Goal: Task Accomplishment & Management: Use online tool/utility

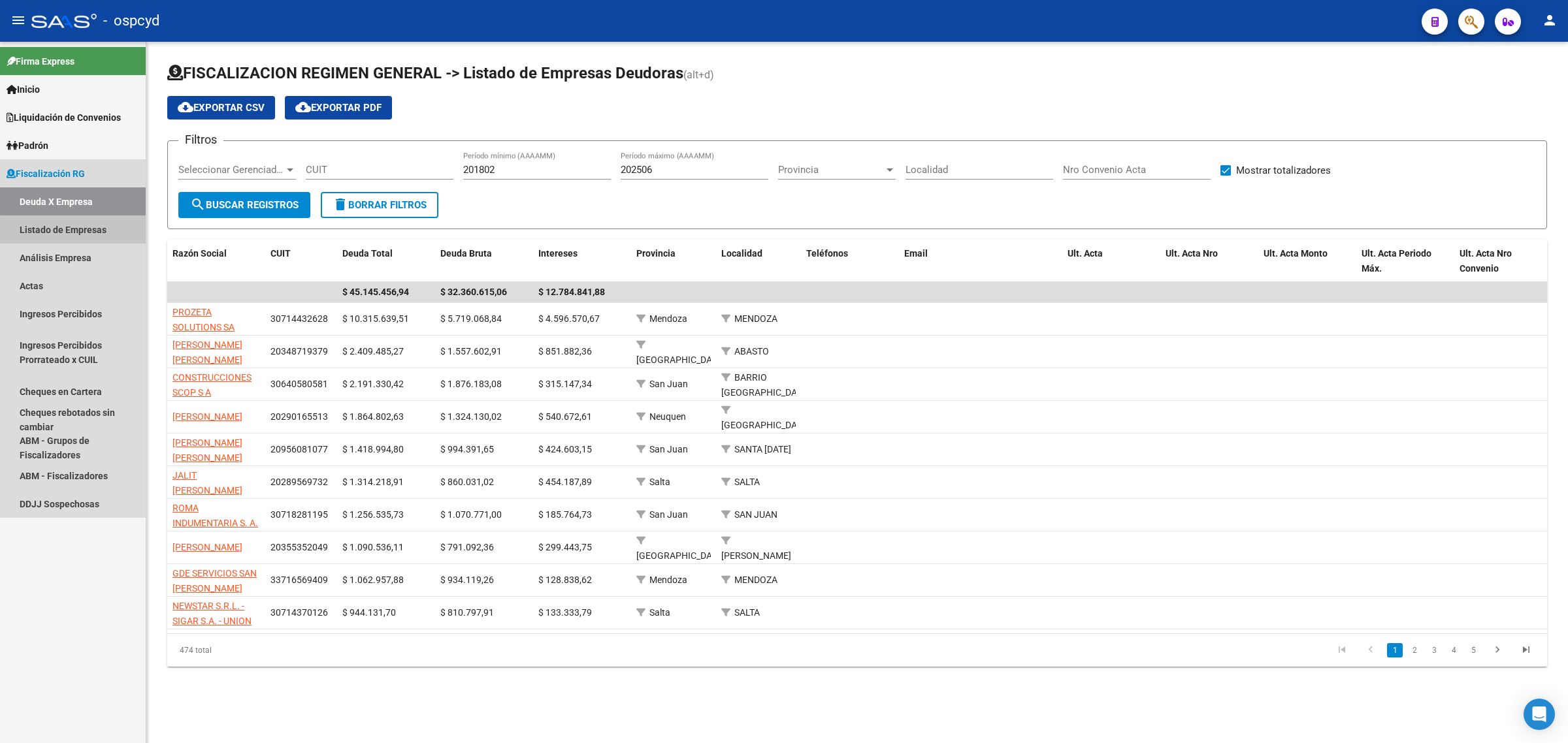
click at [82, 232] on link "Listado de Empresas" at bounding box center [73, 229] width 145 height 28
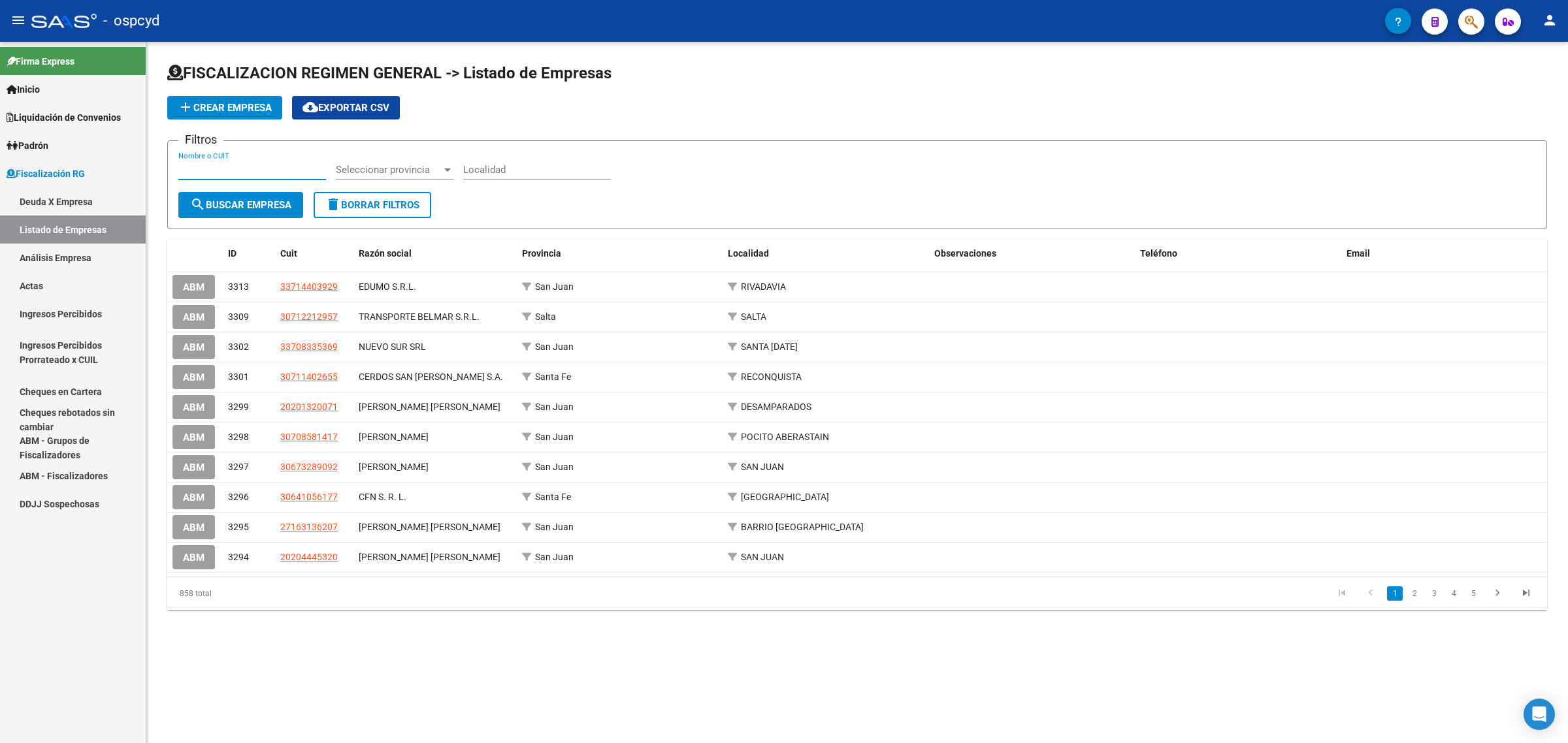
click at [275, 171] on input "Nombre o CUIT" at bounding box center [252, 169] width 148 height 12
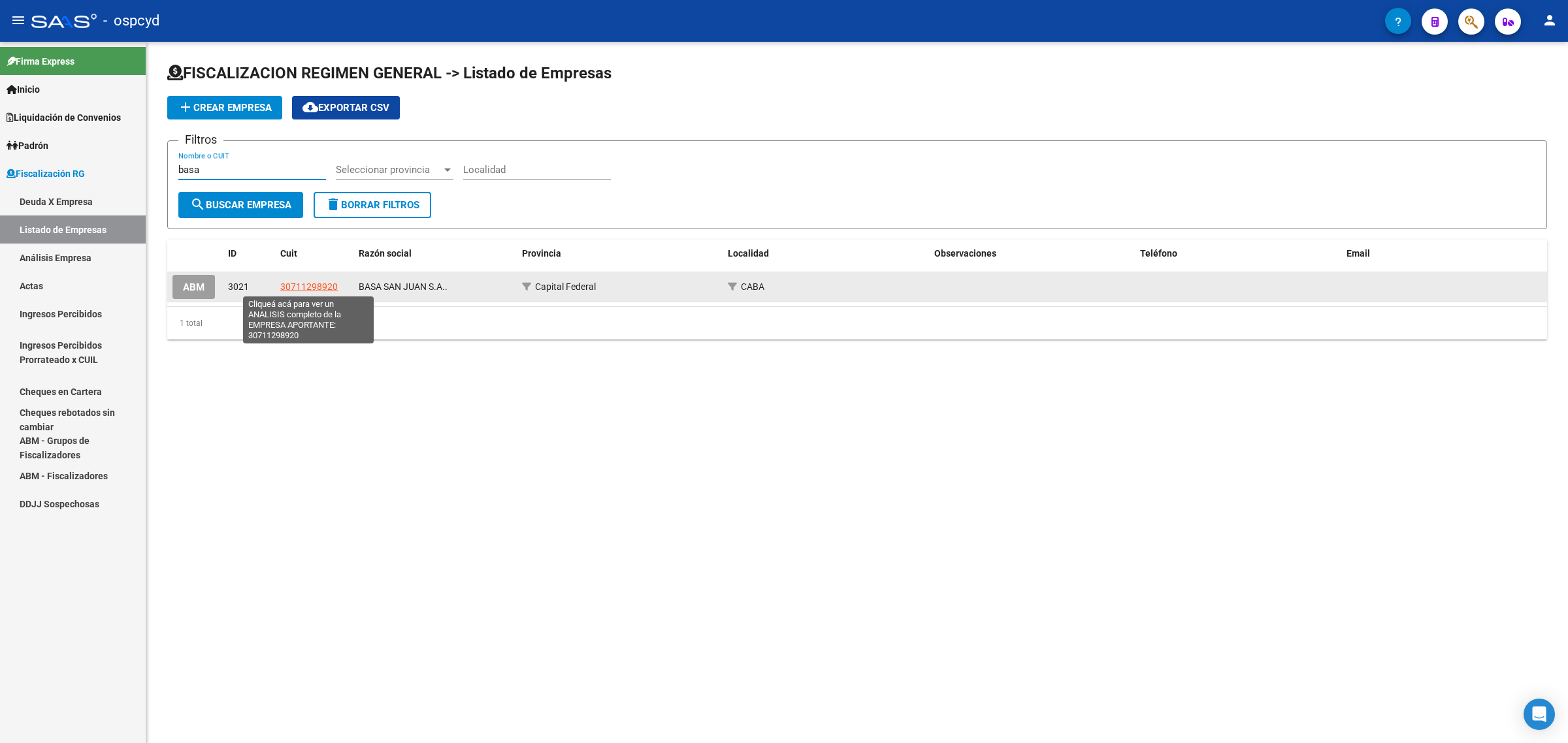
type input "basa"
click at [299, 283] on span "30711298920" at bounding box center [309, 286] width 58 height 10
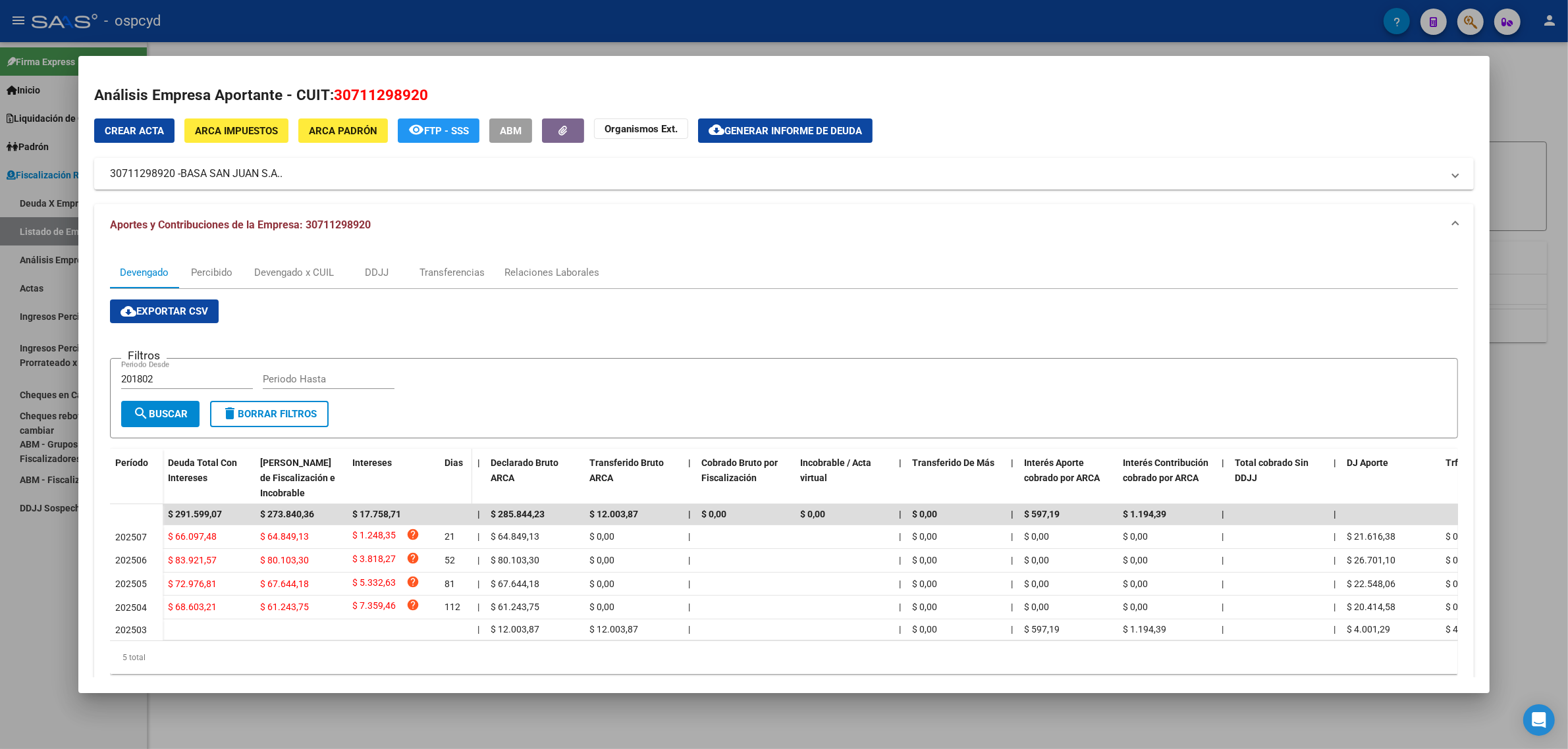
scroll to position [44, 0]
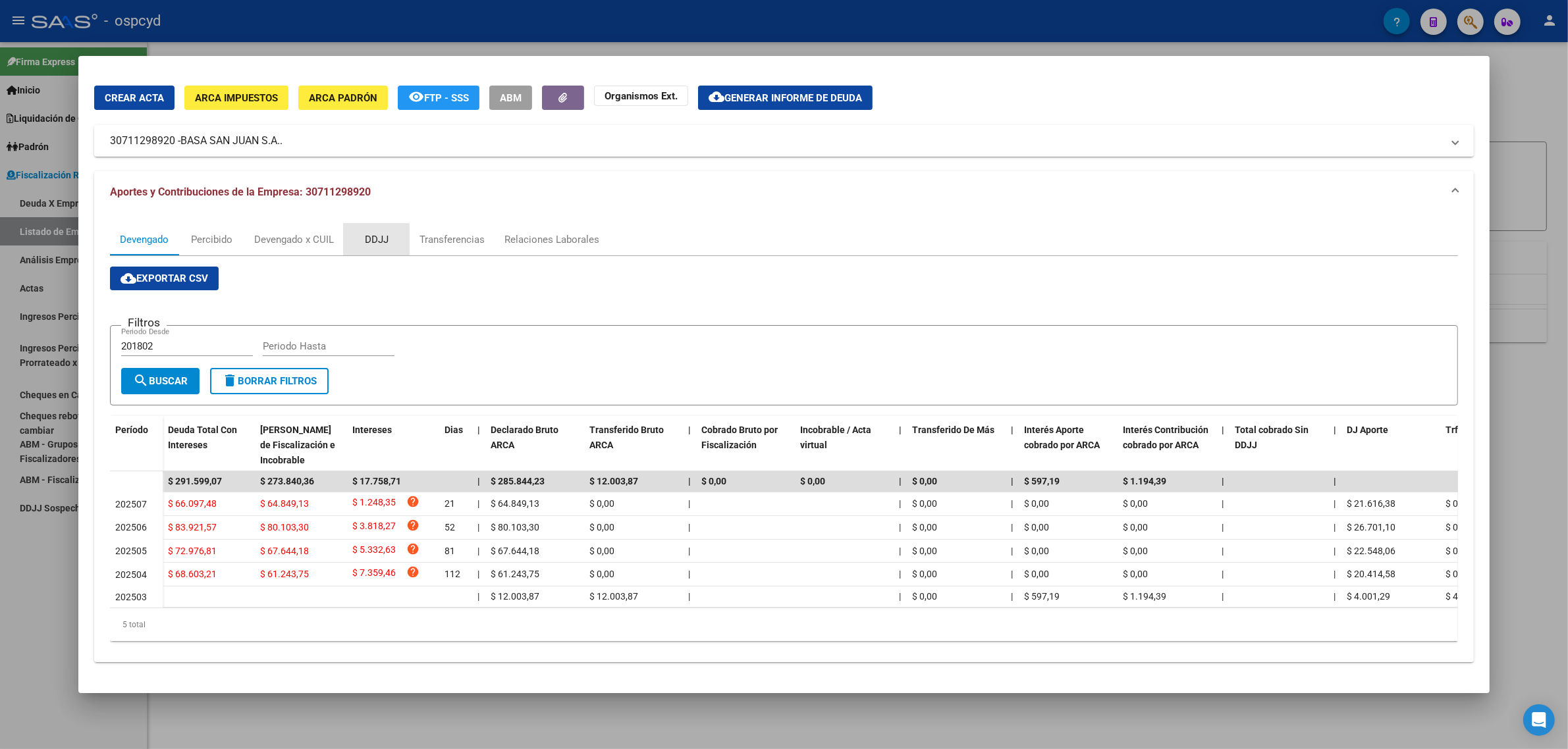
click at [365, 233] on div "DDJJ" at bounding box center [377, 239] width 23 height 14
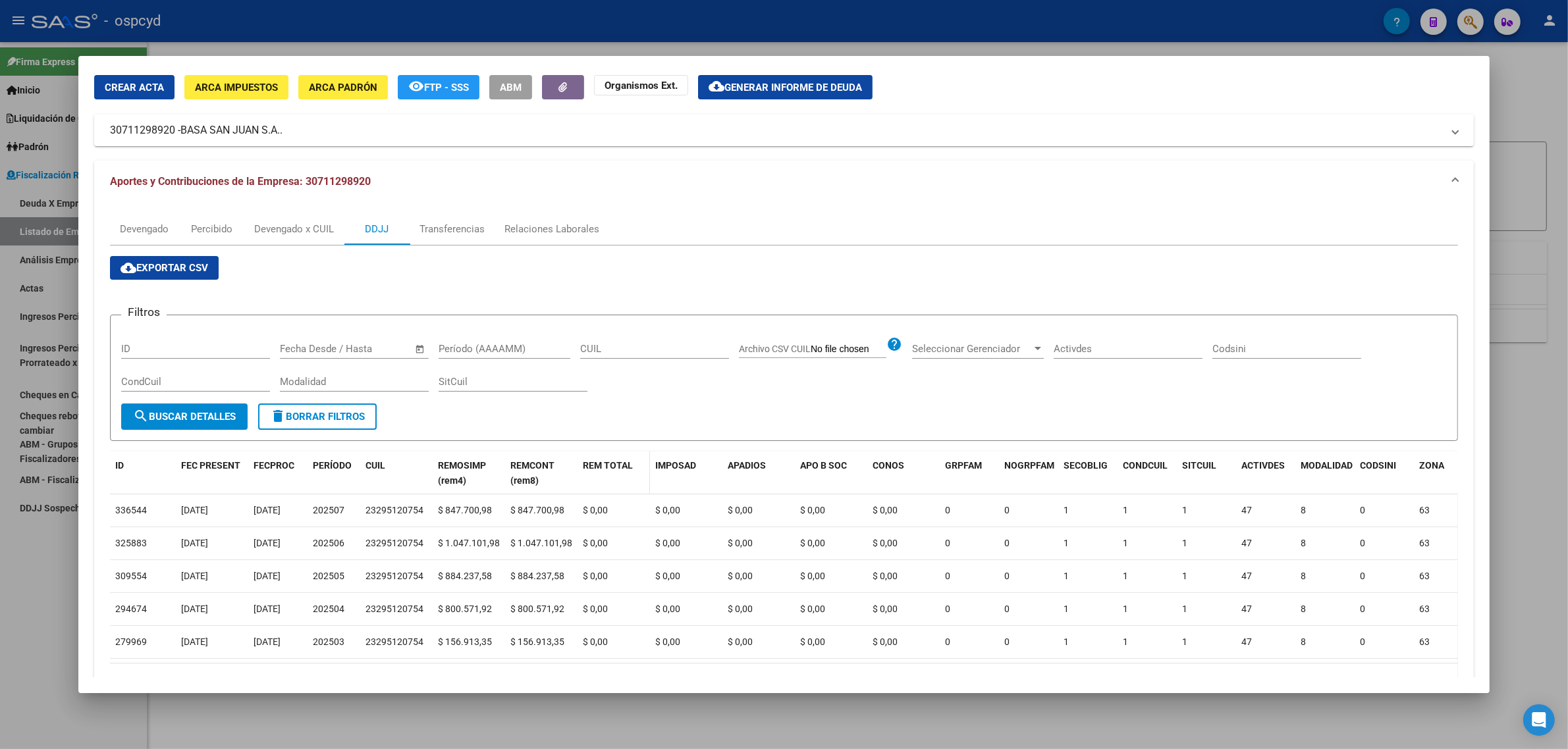
scroll to position [0, 0]
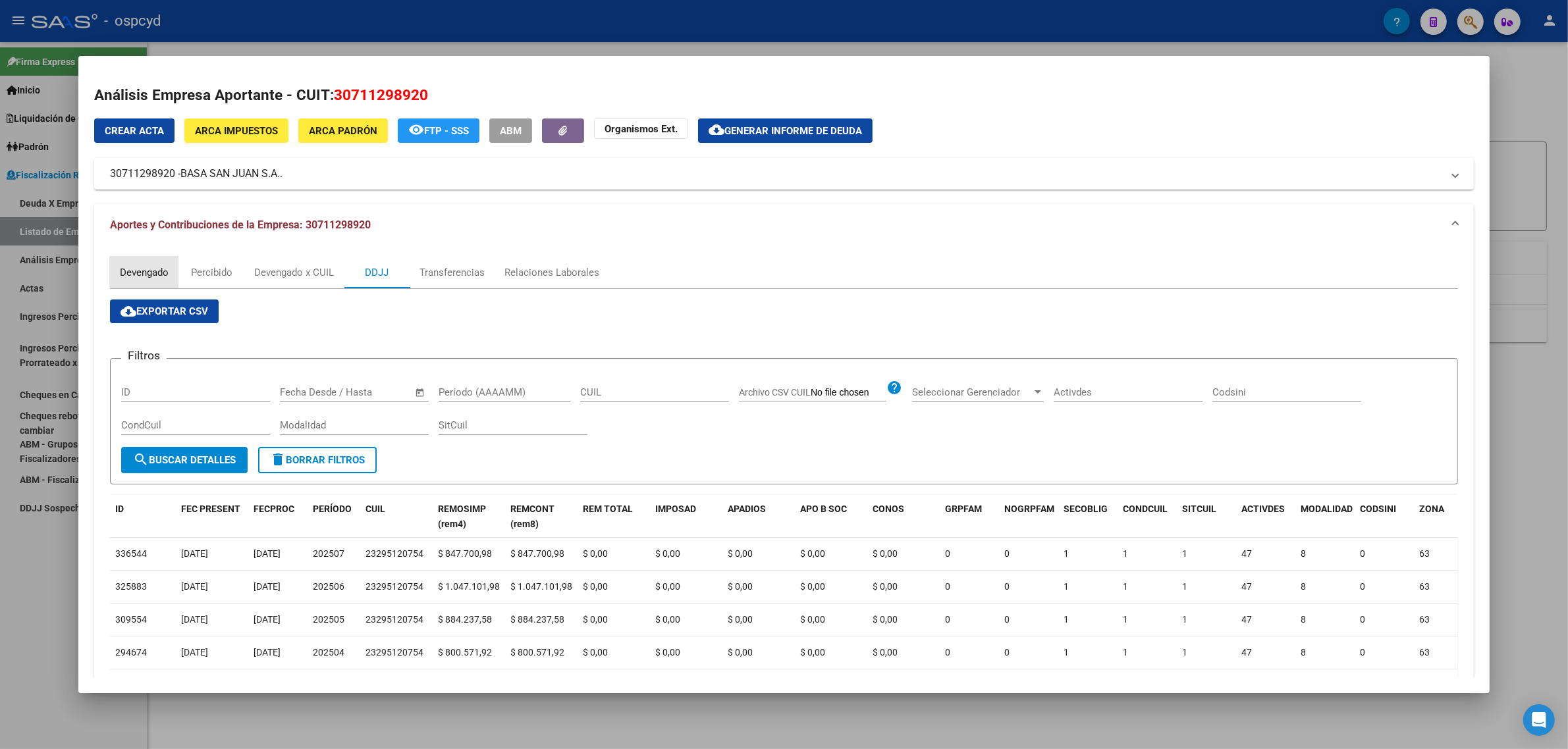
click at [127, 277] on div "Devengado" at bounding box center [145, 272] width 49 height 14
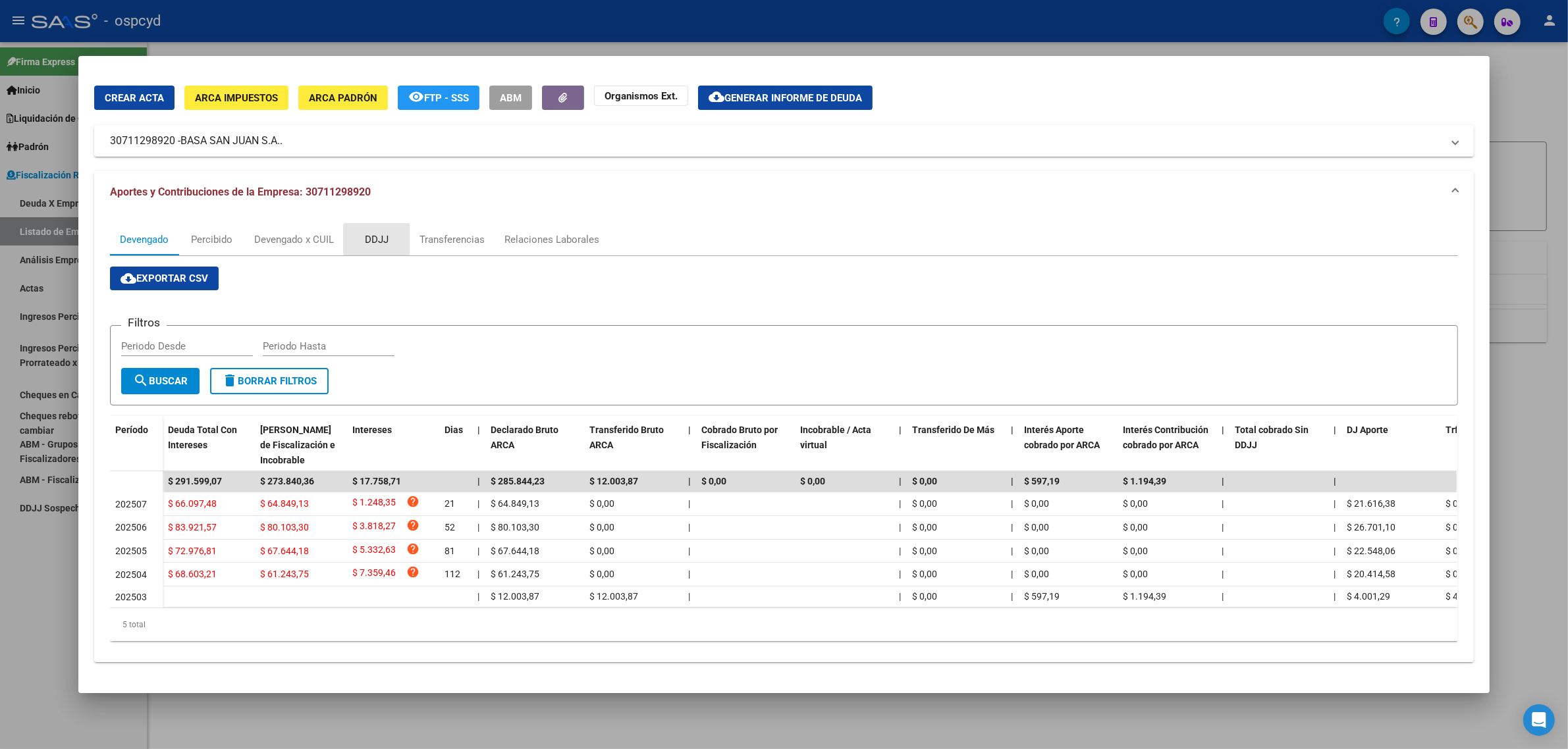
click at [377, 233] on div "DDJJ" at bounding box center [377, 239] width 23 height 14
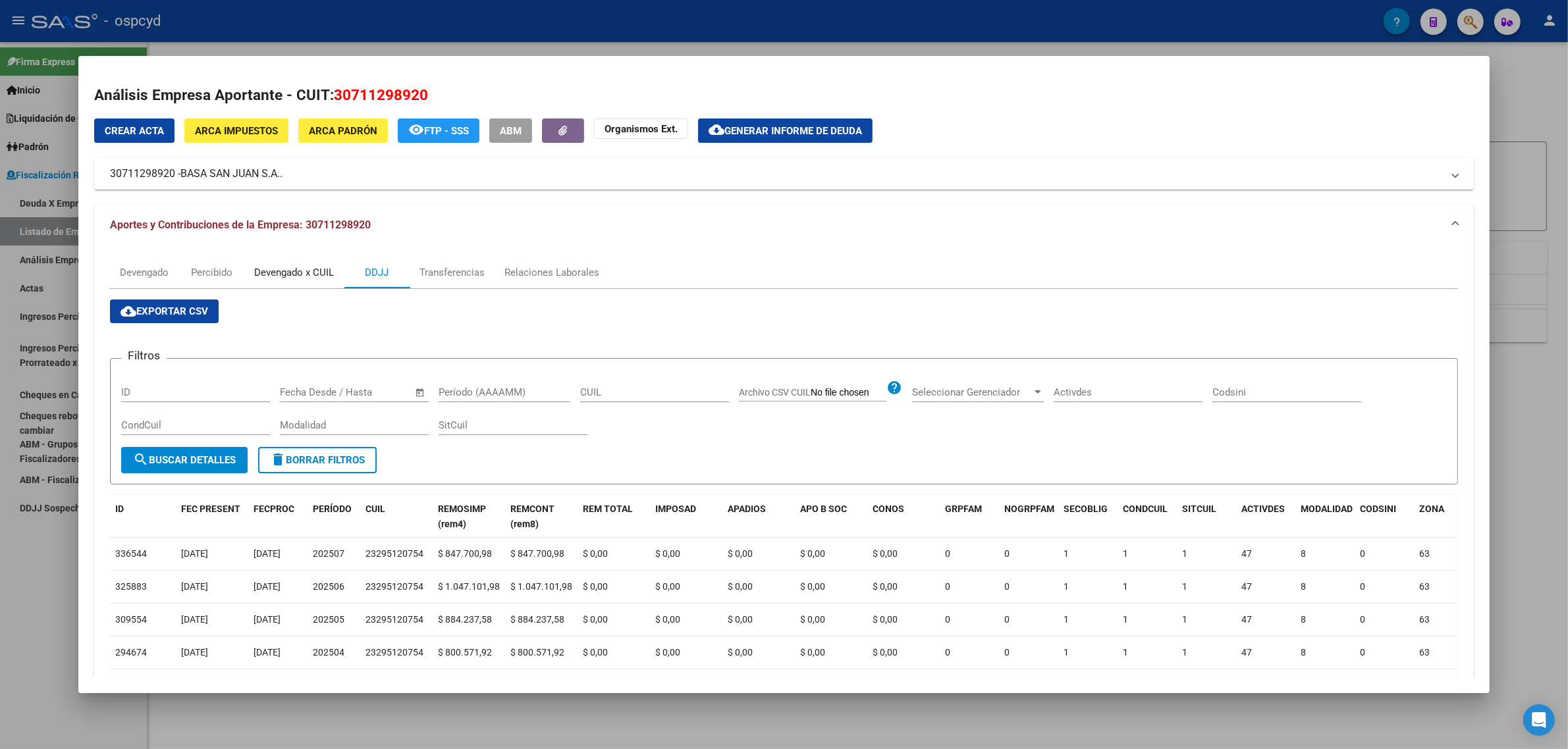
click at [285, 270] on div "Devengado x CUIL" at bounding box center [294, 272] width 80 height 14
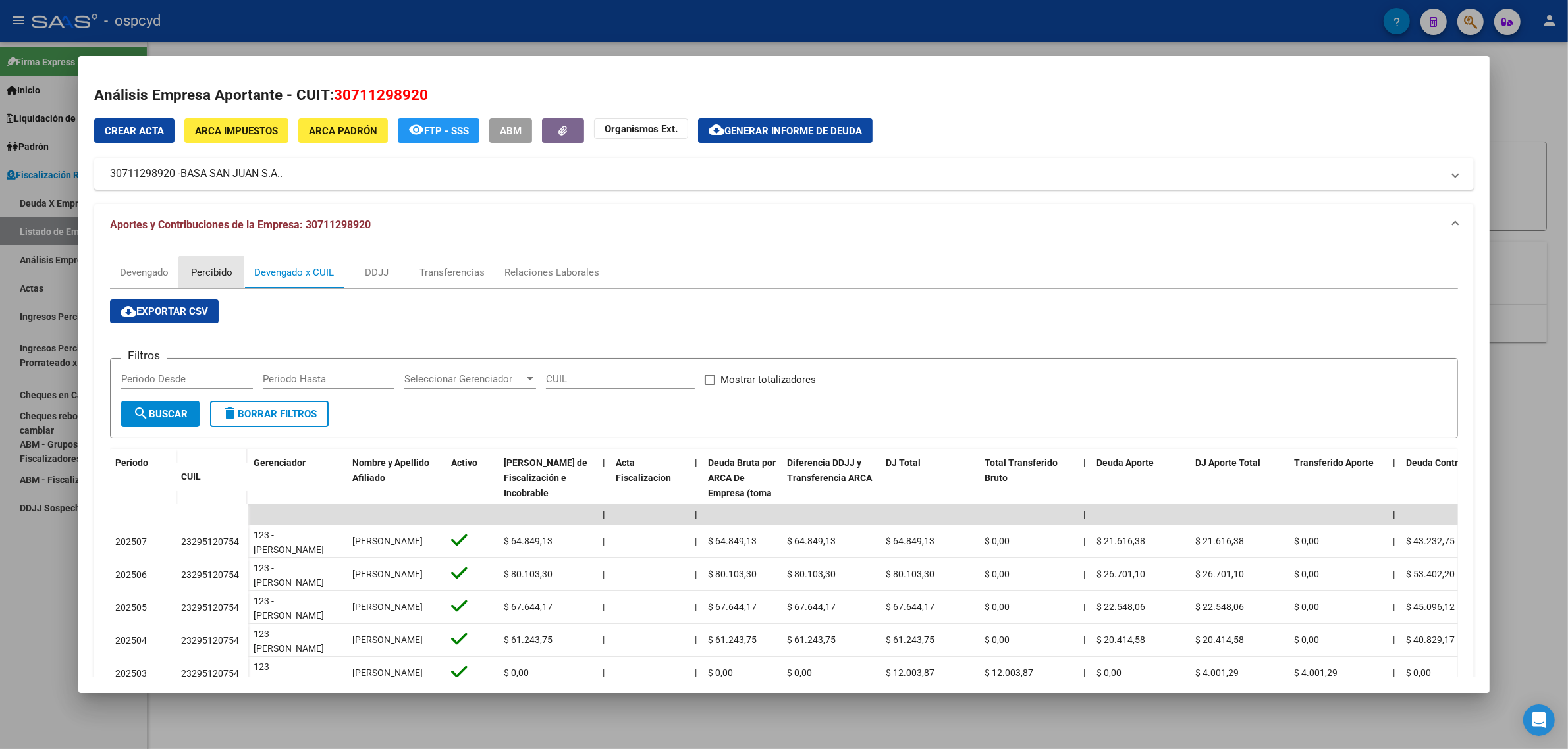
click at [215, 277] on div "Percibido" at bounding box center [211, 272] width 41 height 14
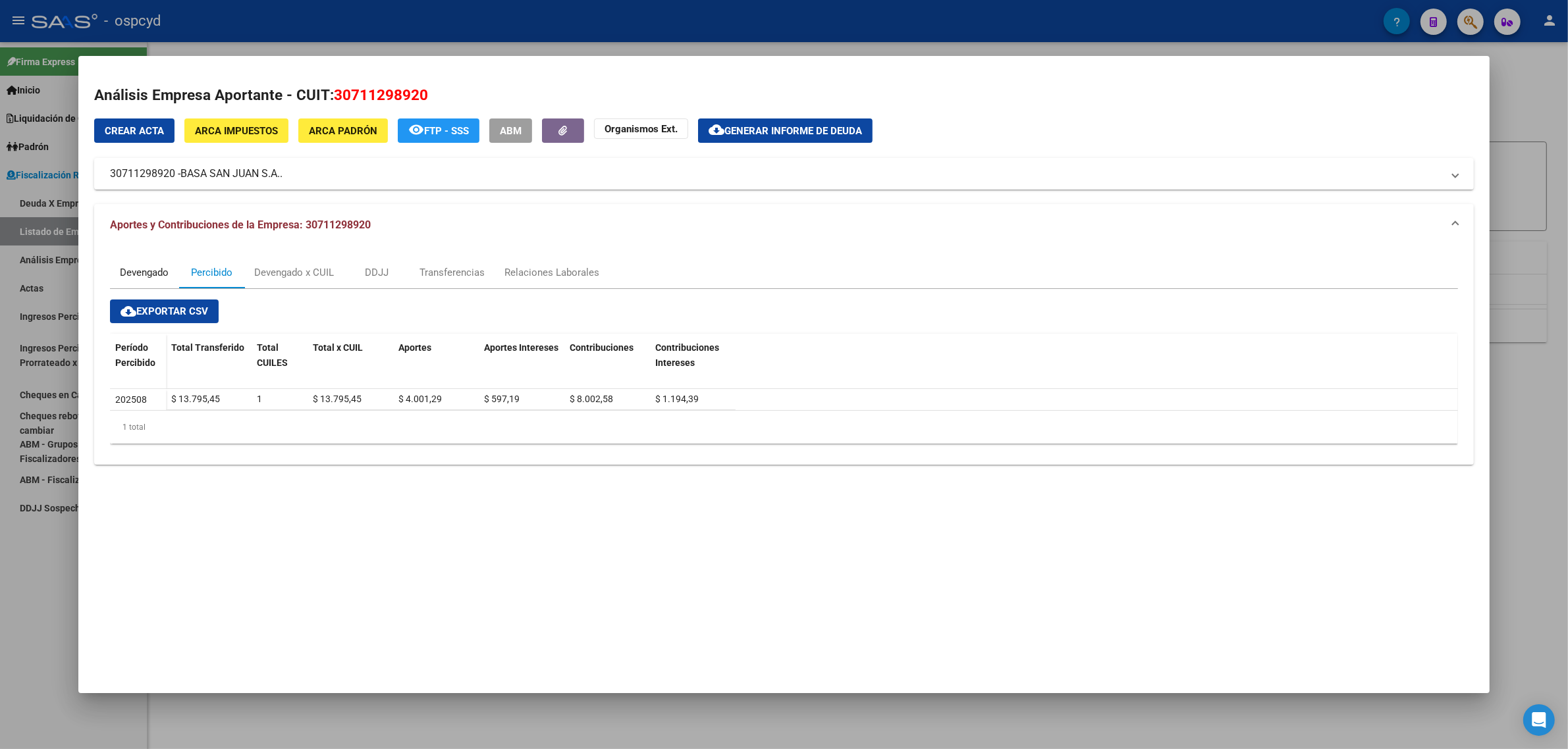
click at [145, 264] on div "Devengado" at bounding box center [144, 273] width 69 height 32
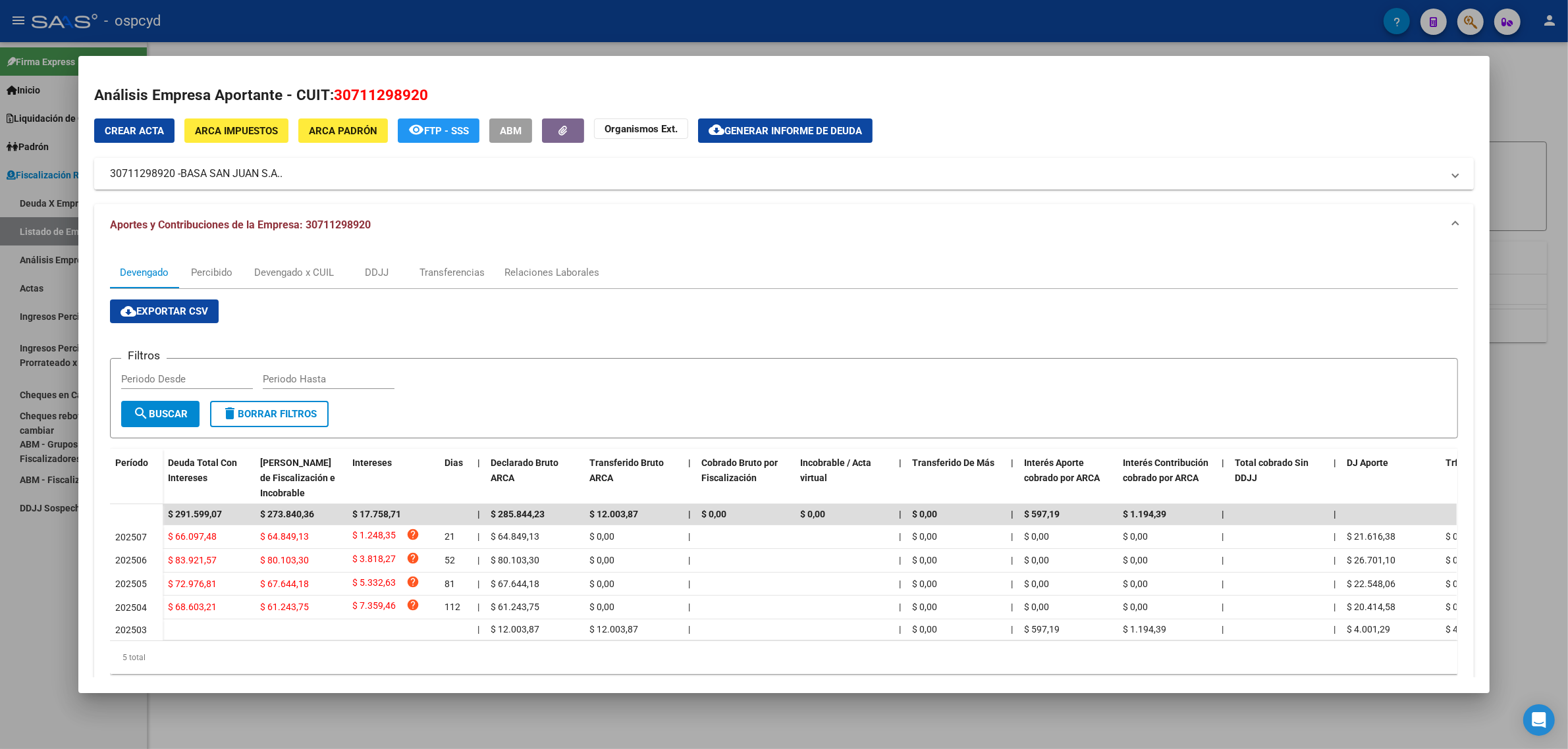
drag, startPoint x: 97, startPoint y: 176, endPoint x: 178, endPoint y: 176, distance: 81.0
click at [178, 176] on mat-expansion-panel-header "30711298920 - BASA SAN [PERSON_NAME] S.A.." at bounding box center [784, 174] width 1380 height 32
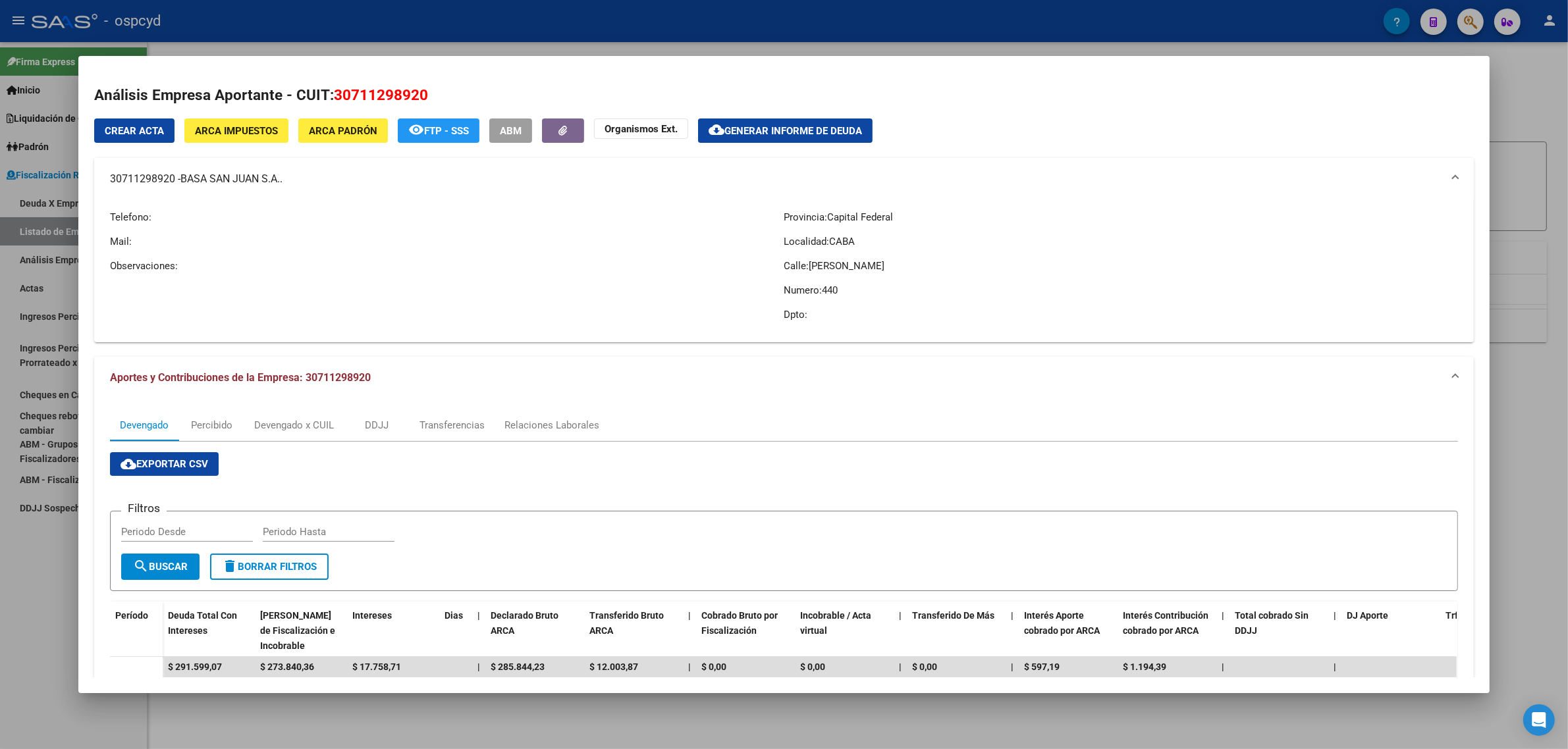
copy mat-panel-title "30711298920 -"
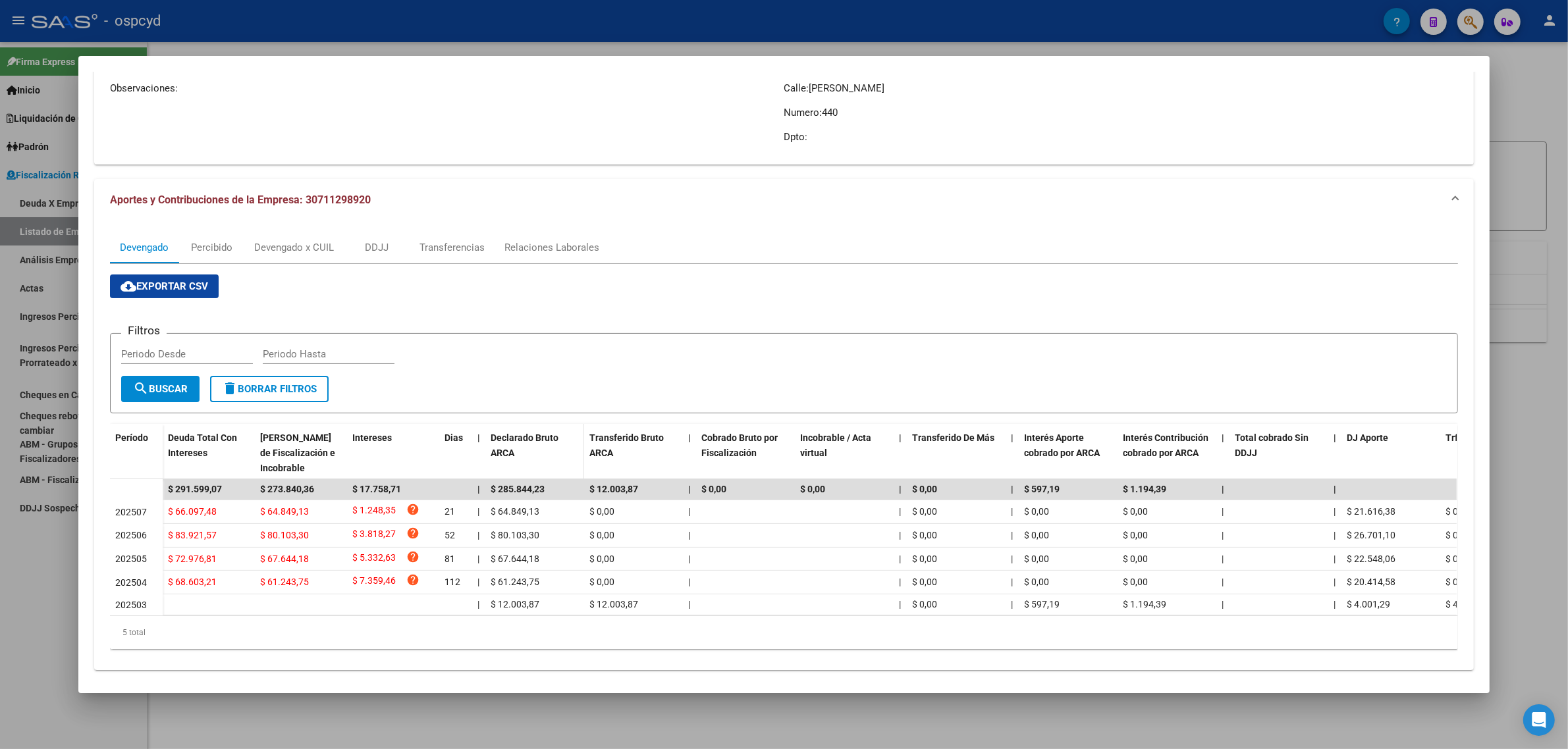
scroll to position [196, 0]
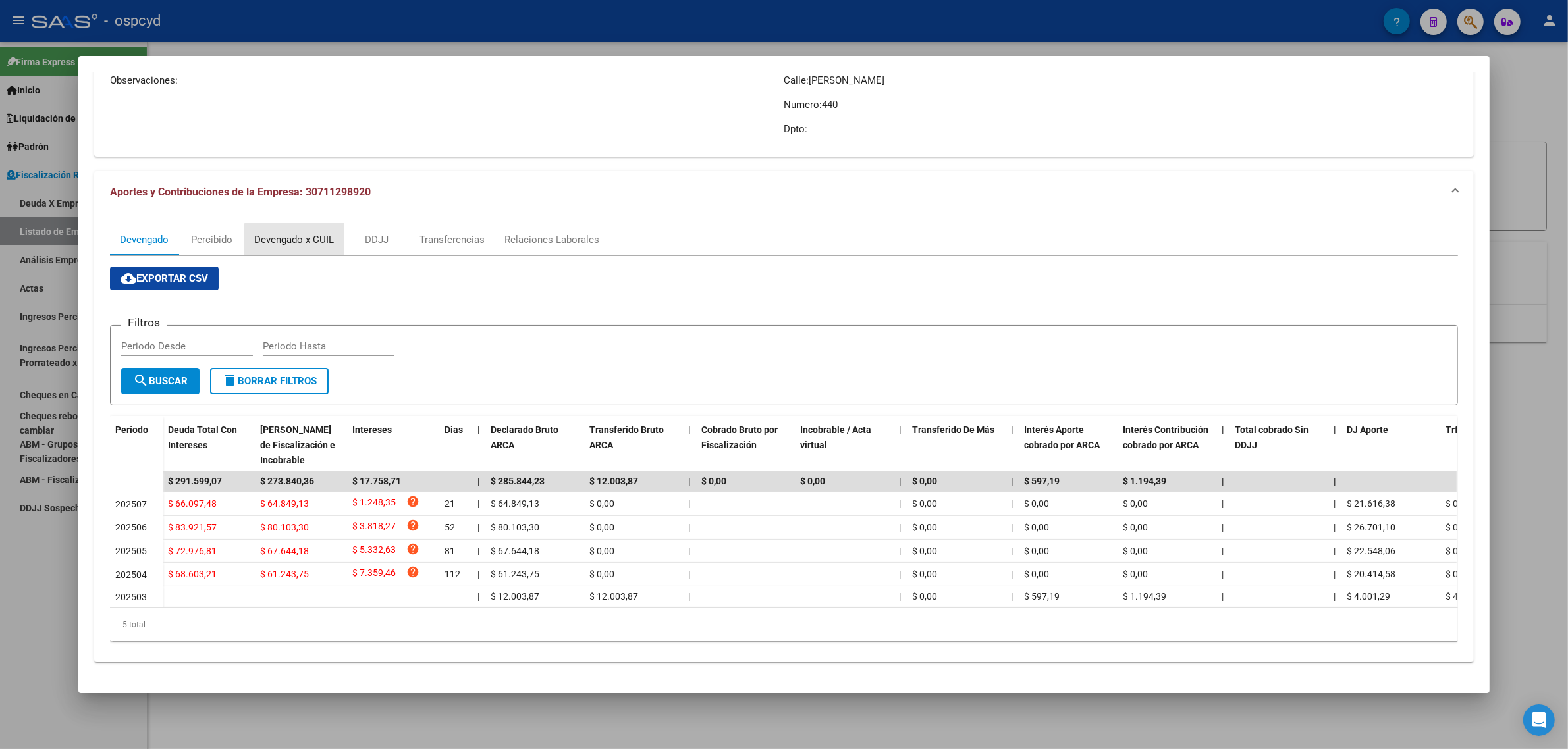
click at [308, 234] on div "Devengado x CUIL" at bounding box center [294, 239] width 80 height 14
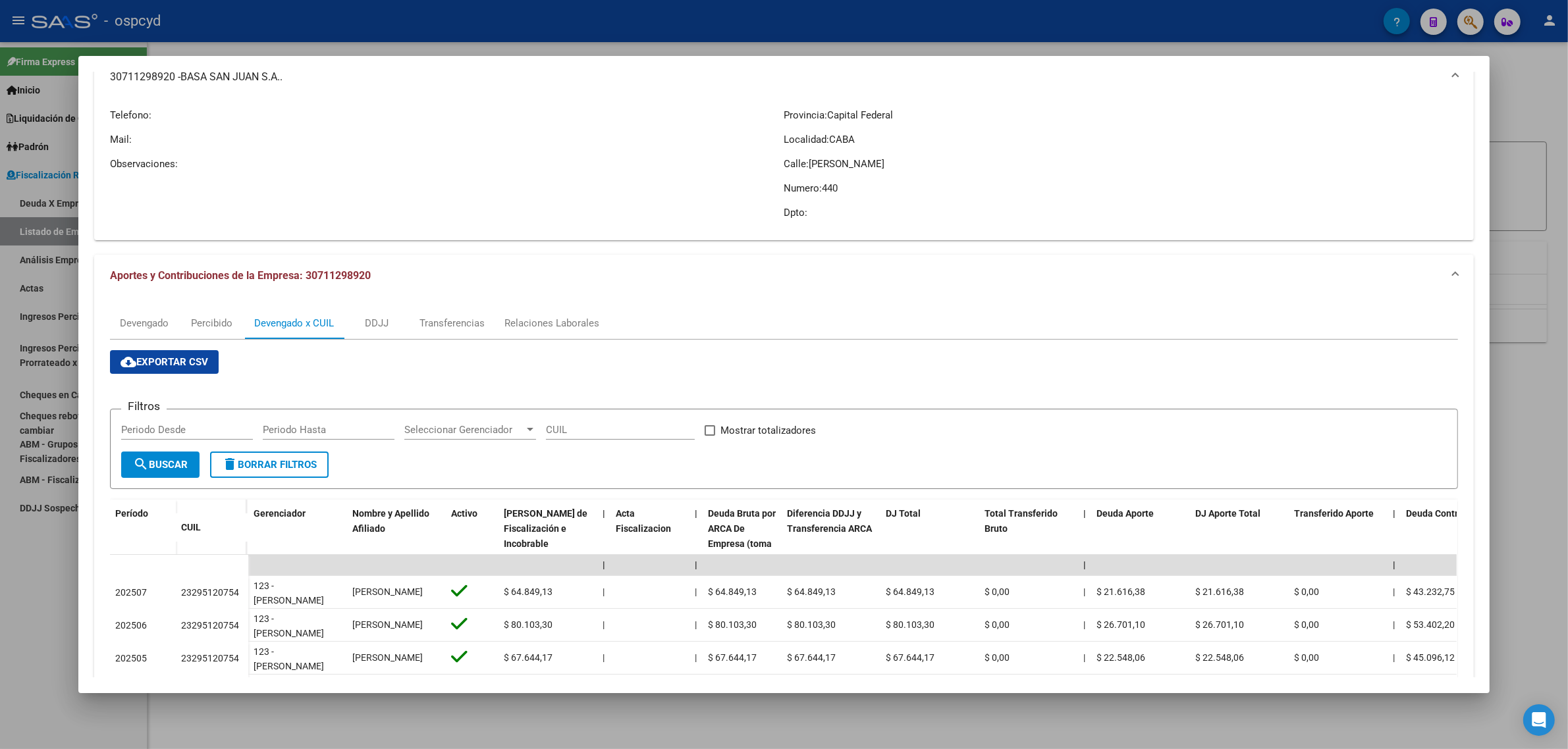
scroll to position [0, 0]
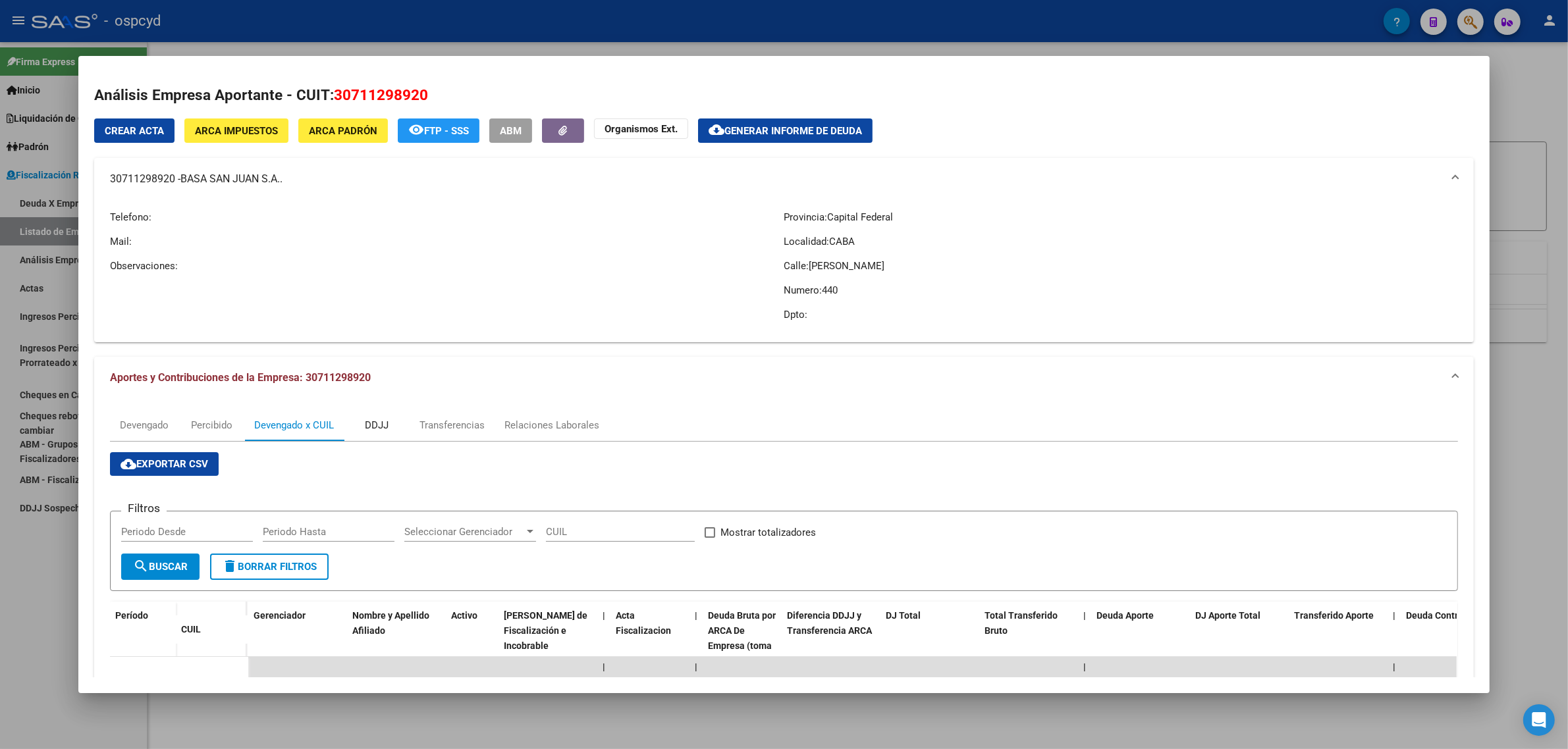
click at [365, 425] on div "DDJJ" at bounding box center [377, 424] width 23 height 14
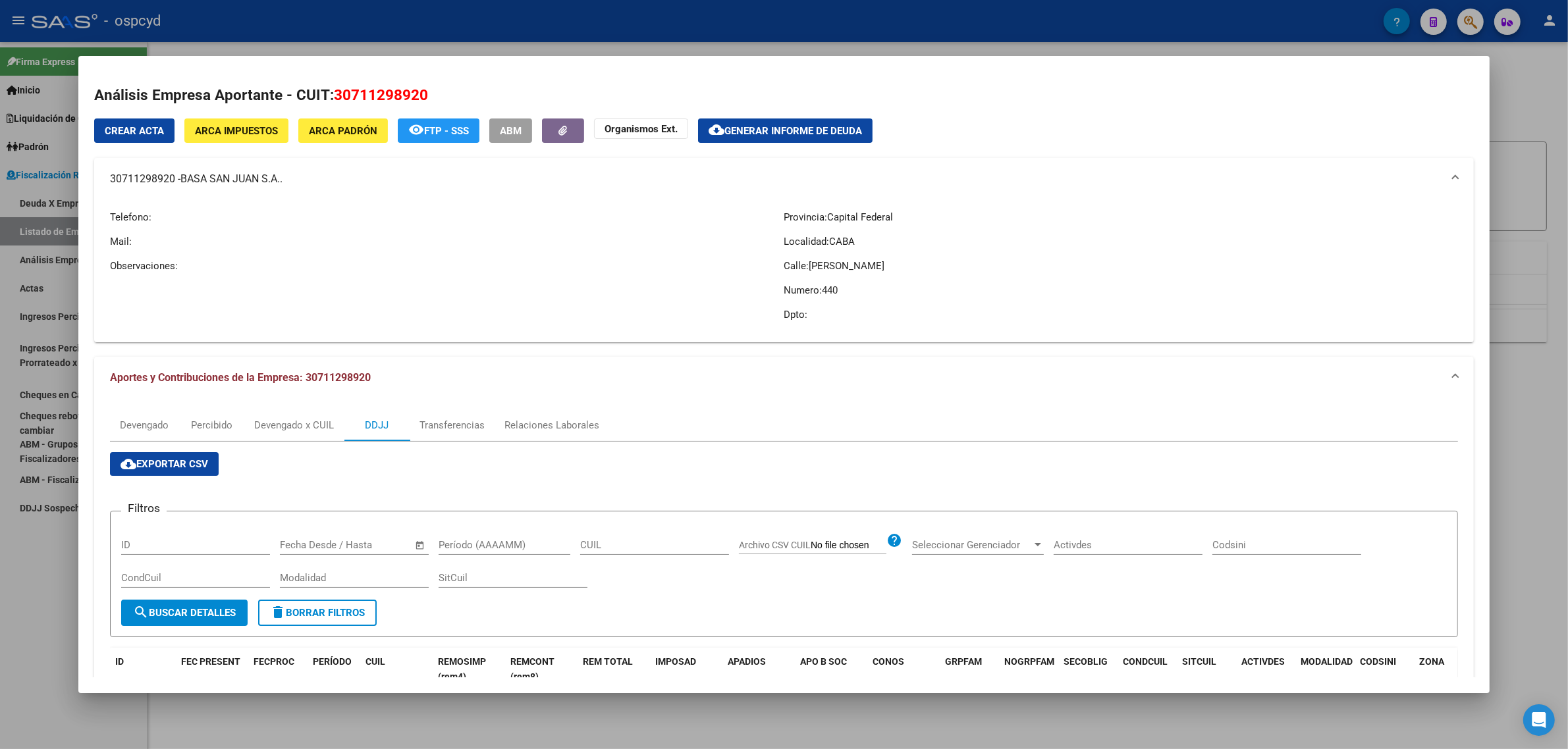
click at [788, 130] on span "Generar informe de deuda" at bounding box center [793, 130] width 138 height 12
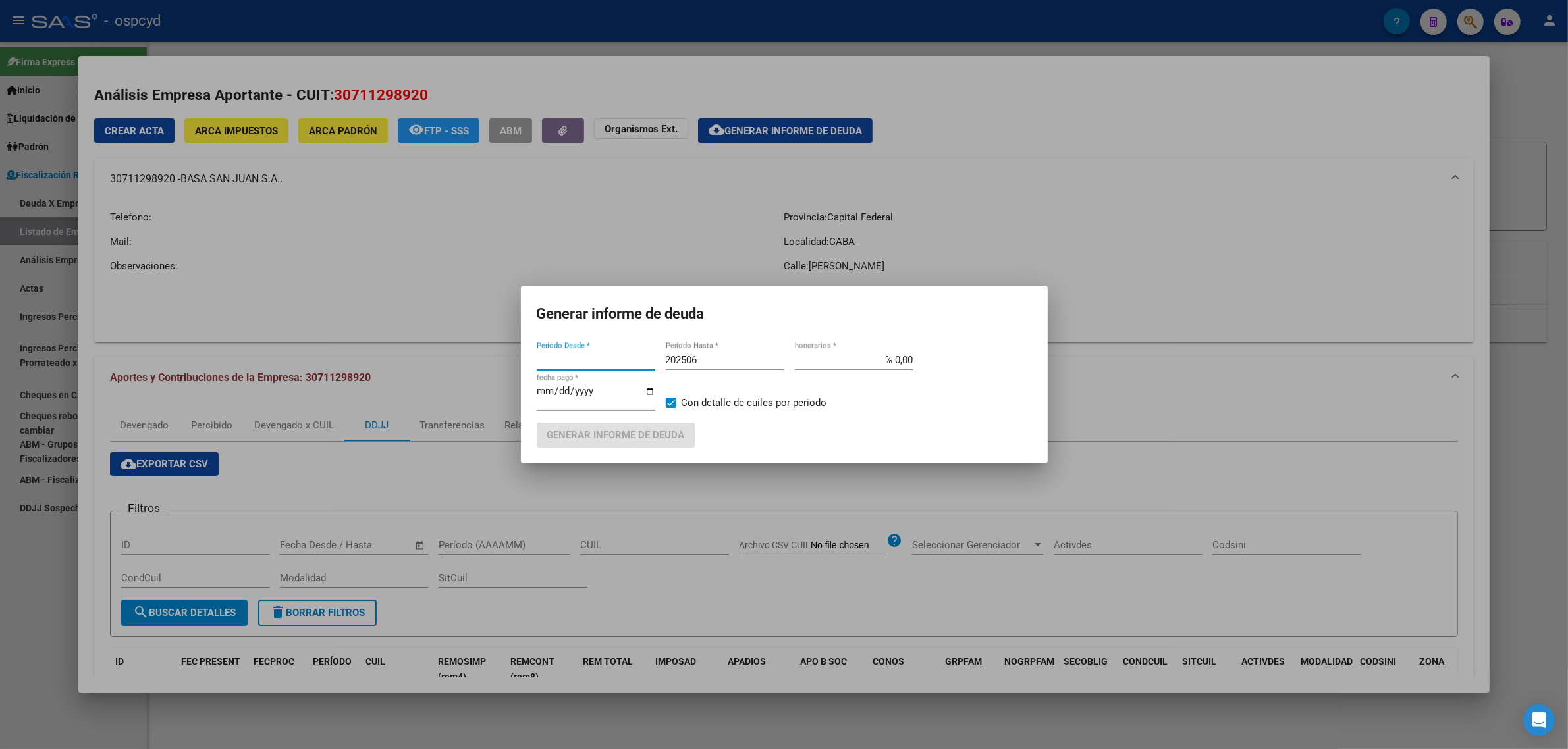
type input "201802"
click at [722, 359] on input "202506" at bounding box center [725, 359] width 118 height 12
type input "202508"
click at [621, 437] on span "Generar informe de deuda" at bounding box center [616, 436] width 138 height 12
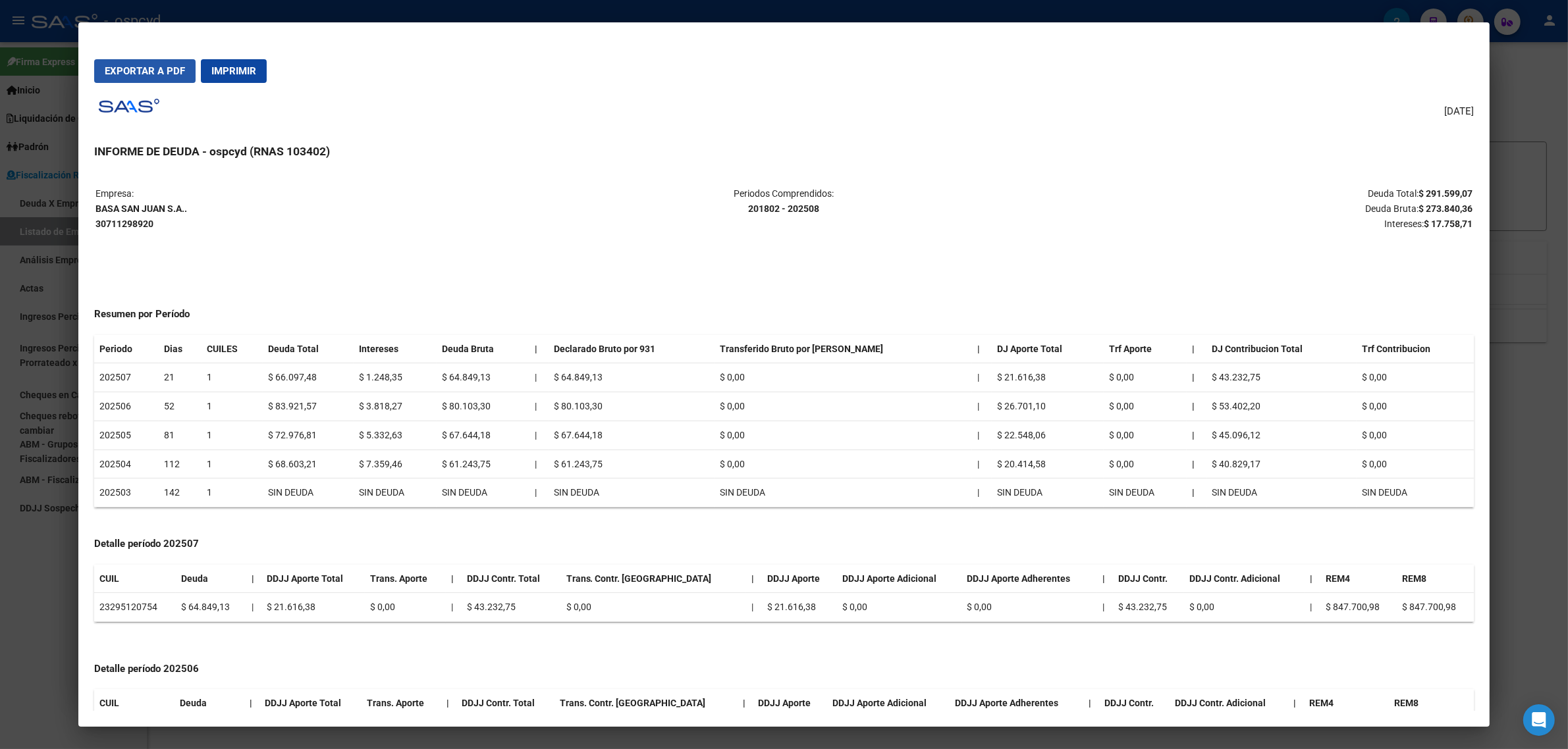
click at [157, 76] on span "Exportar a PDF" at bounding box center [146, 70] width 81 height 12
